Goal: Task Accomplishment & Management: Manage account settings

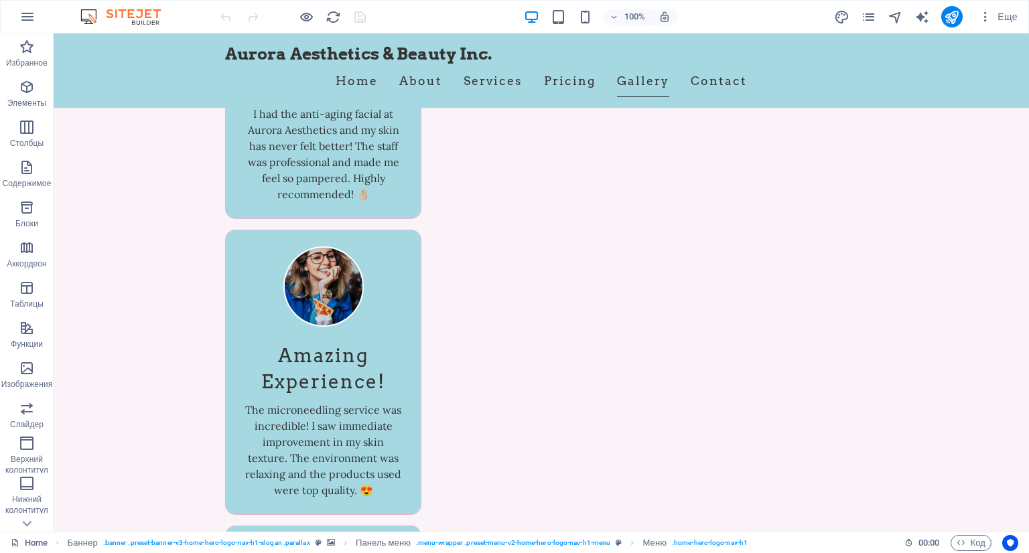
scroll to position [7626, 0]
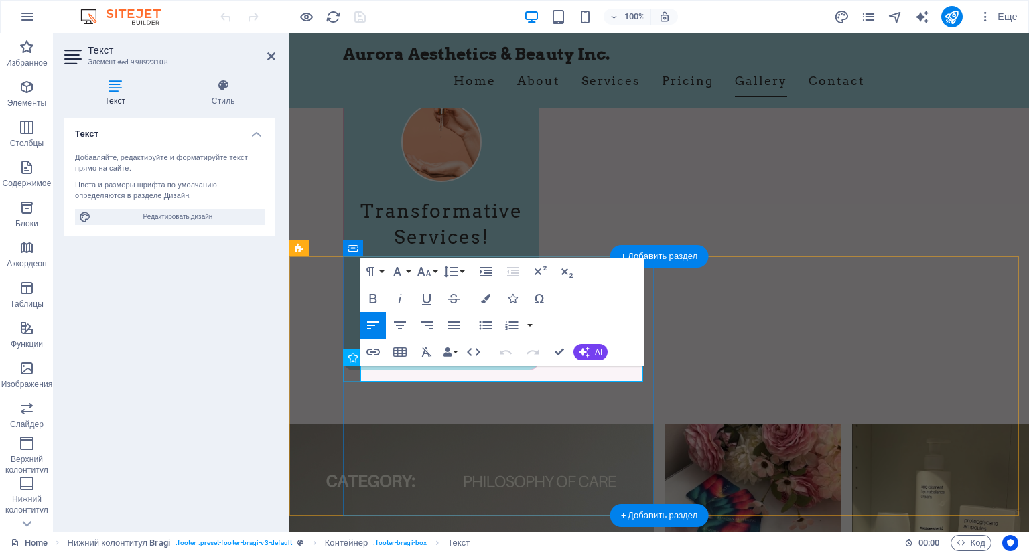
scroll to position [7346, 0]
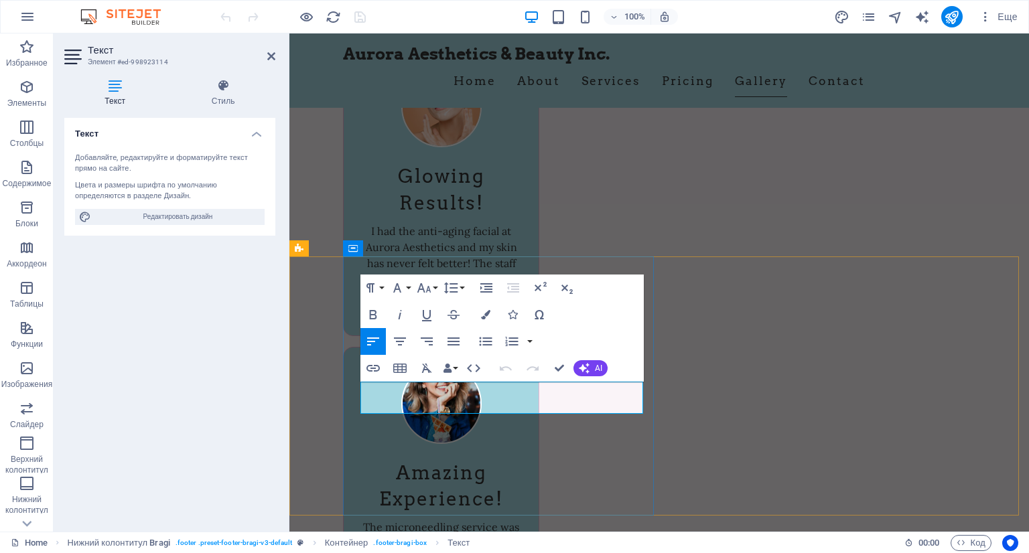
click at [401, 382] on div "Paragraph Format Normal Heading 1 Heading 2 Heading 3 Heading 4 Heading 5 Headi…" at bounding box center [501, 328] width 283 height 107
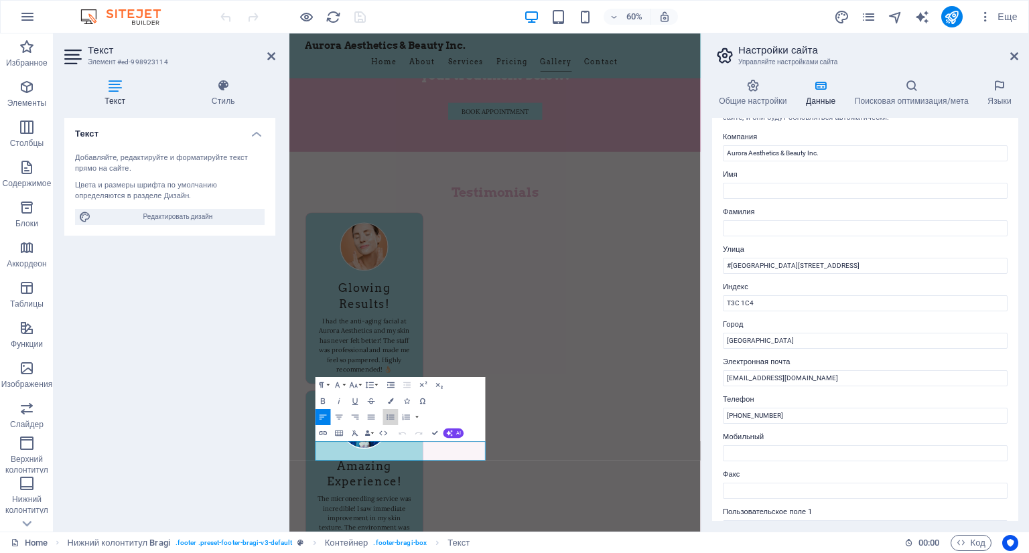
scroll to position [0, 0]
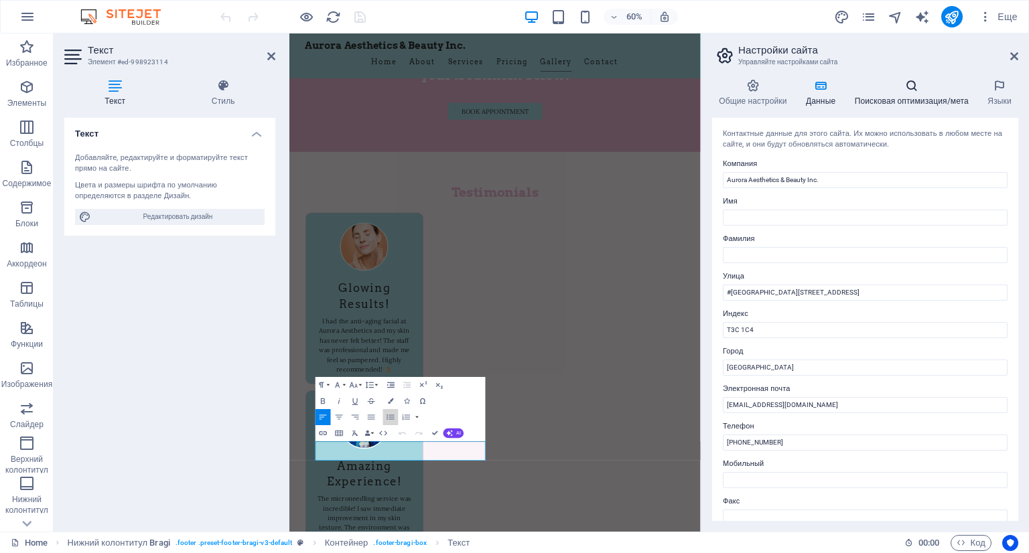
click at [907, 82] on icon at bounding box center [912, 85] width 128 height 13
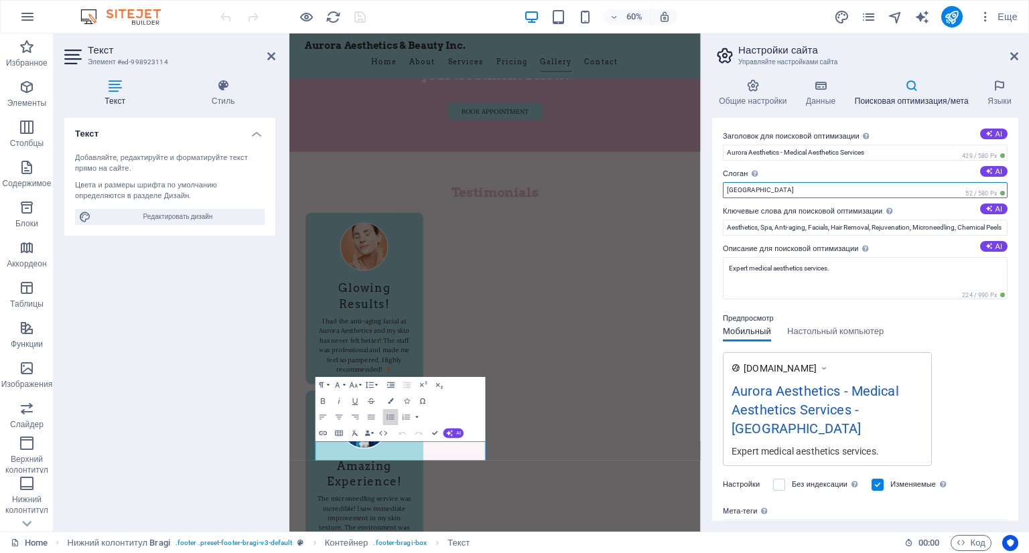
click at [811, 188] on input "[GEOGRAPHIC_DATA]" at bounding box center [865, 190] width 285 height 16
drag, startPoint x: 1101, startPoint y: 222, endPoint x: 838, endPoint y: 255, distance: 264.8
click at [772, 192] on input "[GEOGRAPHIC_DATA]" at bounding box center [865, 190] width 285 height 16
click at [733, 190] on input "[GEOGRAPHIC_DATA]" at bounding box center [865, 190] width 285 height 16
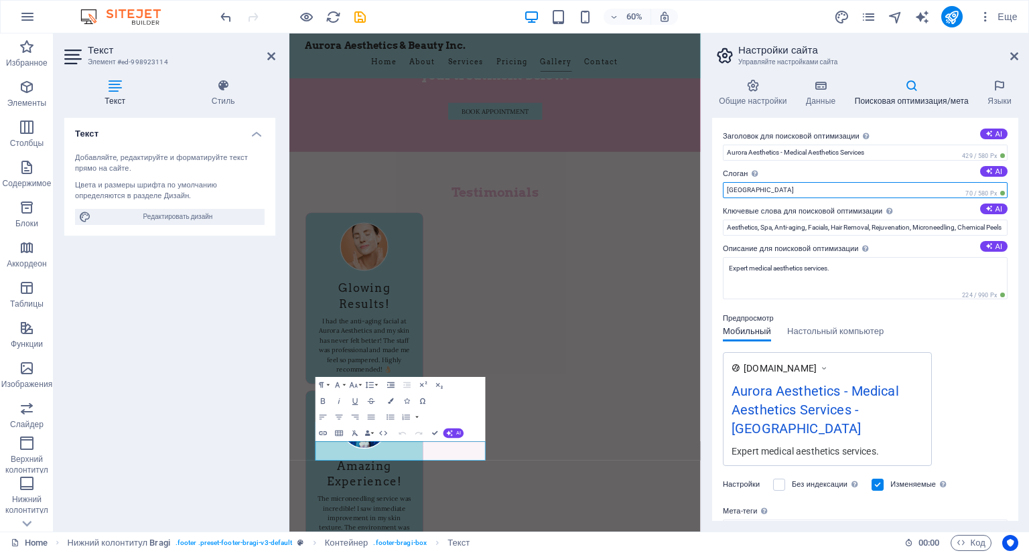
type input "[GEOGRAPHIC_DATA]"
click at [965, 362] on div "[DOMAIN_NAME] Aurora Aesthetics - Medical Aesthetics Services - [GEOGRAPHIC_DAT…" at bounding box center [865, 409] width 285 height 114
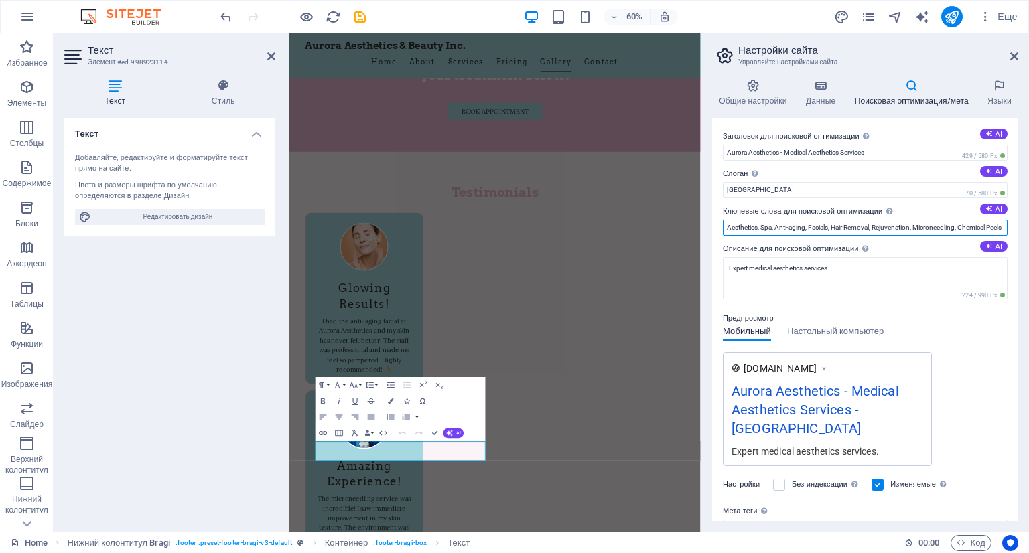
click at [858, 228] on input "Aesthetics, Spa, Anti-aging, Facials, Hair Removal, Rejuvenation, Microneedling…" at bounding box center [865, 228] width 285 height 16
drag, startPoint x: 833, startPoint y: 227, endPoint x: 874, endPoint y: 218, distance: 42.4
click at [874, 222] on input "Aesthetics, Spa, Anti-aging, Facials, Hair Removal, Rejuvenation, Microneedling…" at bounding box center [865, 228] width 285 height 16
type input "Aesthetics, Spa, Anti-aging, Facials, Rejuvenation, Microneedling, Chemical Pee…"
click at [915, 57] on h3 "Управляйте настройками сайта" at bounding box center [864, 62] width 253 height 12
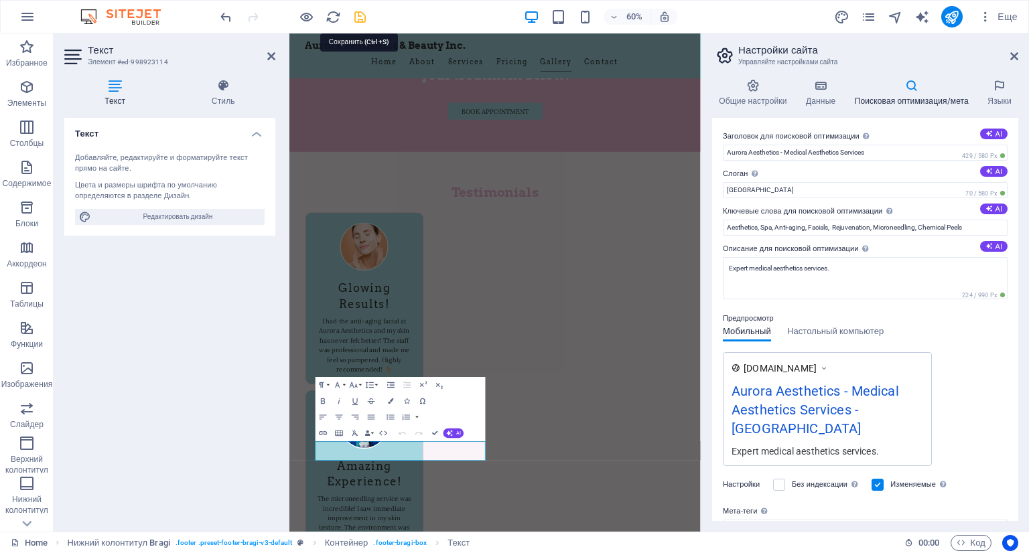
click at [354, 21] on icon "save" at bounding box center [359, 16] width 15 height 15
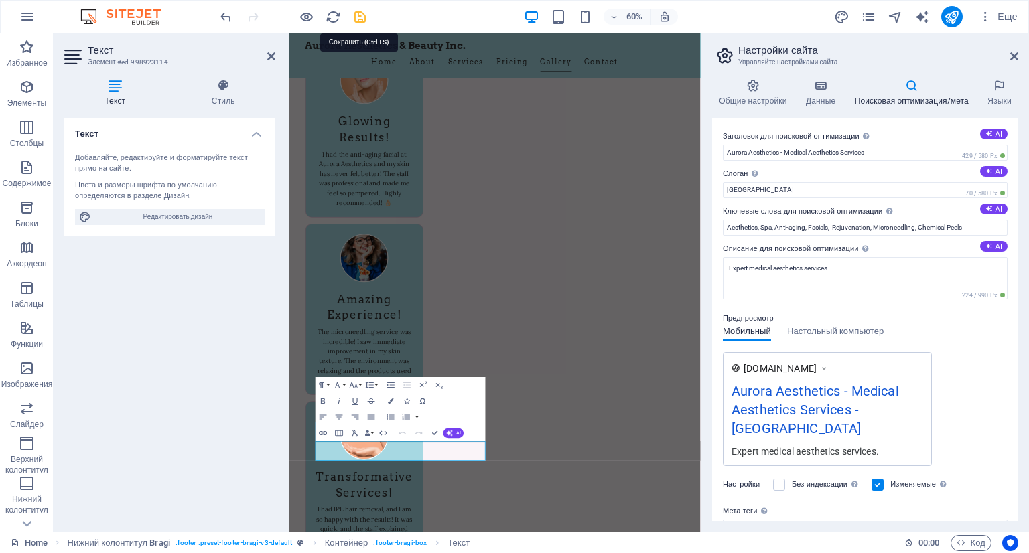
scroll to position [7600, 0]
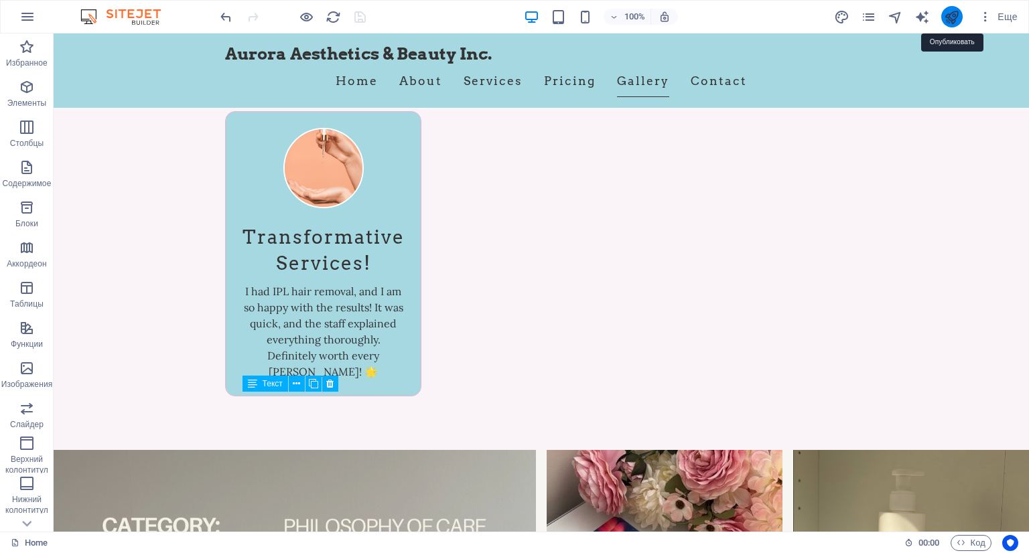
click at [955, 13] on icon "publish" at bounding box center [951, 16] width 15 height 15
